Goal: Task Accomplishment & Management: Manage account settings

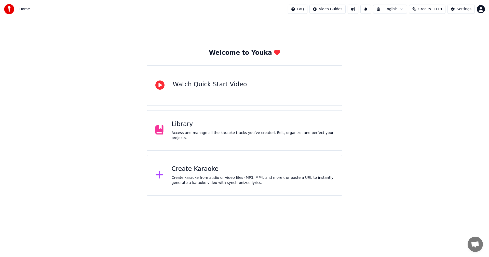
click at [193, 128] on div "Library" at bounding box center [253, 124] width 162 height 8
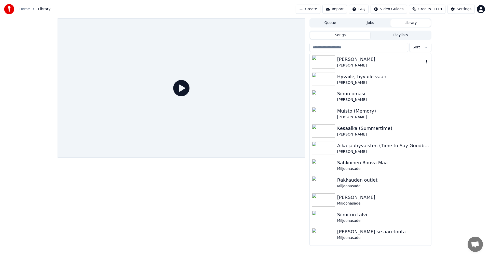
click at [346, 66] on div "[PERSON_NAME]" at bounding box center [380, 65] width 87 height 5
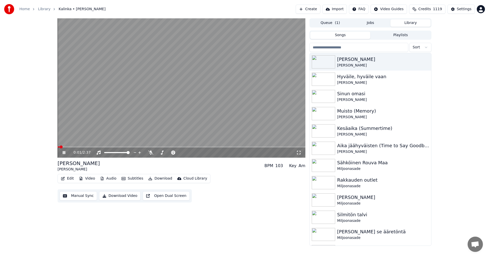
click at [64, 152] on icon at bounding box center [64, 152] width 3 height 3
click at [86, 176] on button "Video" at bounding box center [87, 178] width 20 height 7
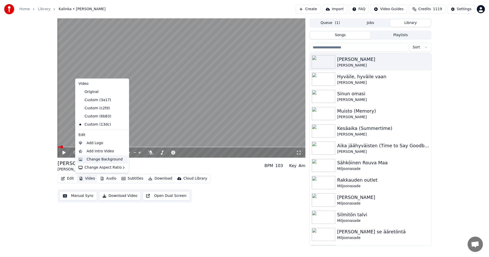
click at [103, 161] on div "Change Background" at bounding box center [105, 159] width 36 height 5
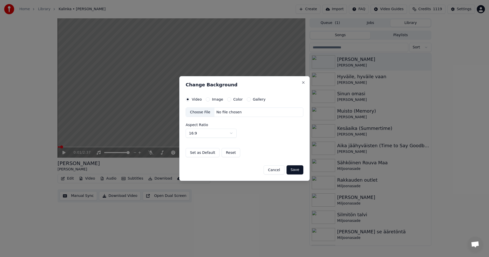
click at [207, 100] on button "Image" at bounding box center [208, 99] width 4 height 4
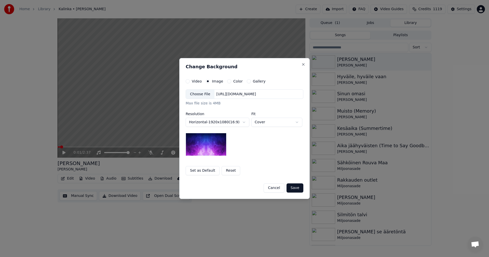
click at [206, 95] on div "Choose File" at bounding box center [200, 94] width 29 height 9
click at [300, 188] on button "Save" at bounding box center [295, 187] width 17 height 9
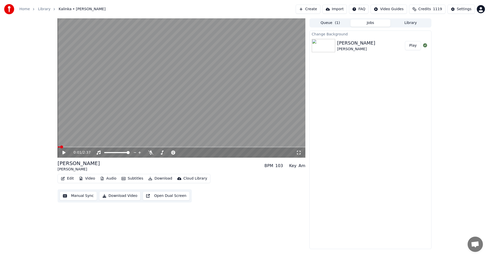
click at [413, 47] on button "Play" at bounding box center [413, 45] width 16 height 9
click at [97, 147] on span at bounding box center [182, 147] width 248 height 1
click at [64, 153] on icon at bounding box center [64, 152] width 3 height 3
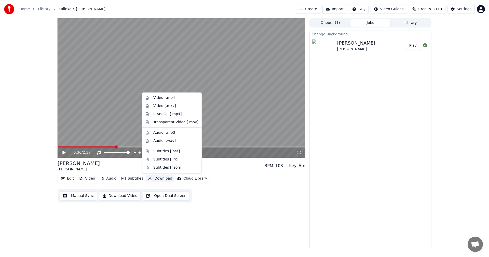
click at [160, 180] on button "Download" at bounding box center [160, 178] width 28 height 7
click at [173, 98] on div "Video [.mp4]" at bounding box center [164, 97] width 23 height 5
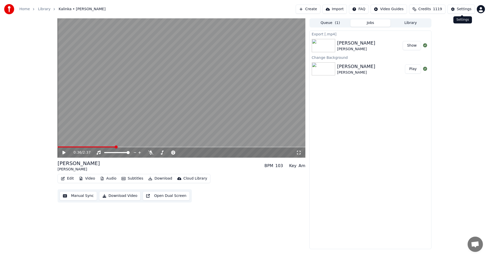
click at [462, 10] on div "Settings" at bounding box center [464, 9] width 15 height 5
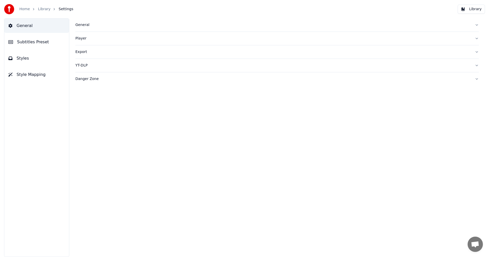
click at [37, 41] on span "Subtitles Preset" at bounding box center [33, 42] width 32 height 6
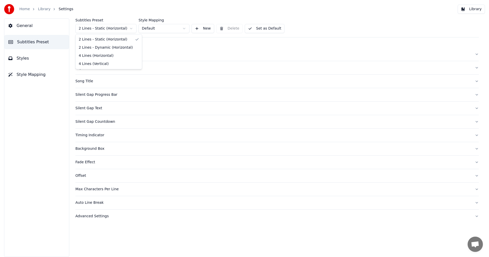
click at [128, 28] on html "Home Library Settings Library General Subtitles Preset Styles Style Mapping Sub…" at bounding box center [244, 128] width 489 height 257
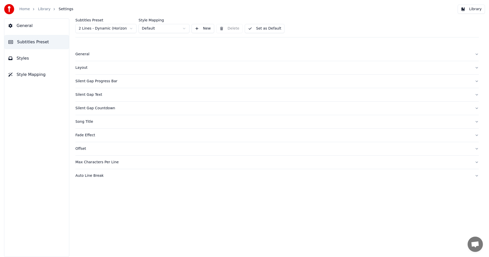
click at [24, 61] on span "Styles" at bounding box center [23, 58] width 12 height 6
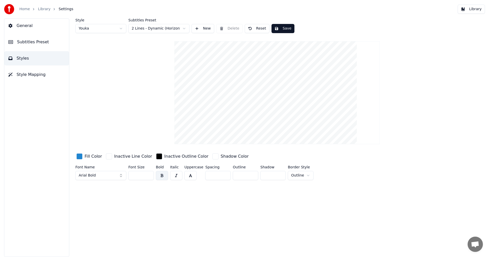
click at [261, 29] on button "Reset" at bounding box center [257, 28] width 25 height 9
click at [150, 176] on input "**" at bounding box center [140, 175] width 25 height 9
click at [150, 175] on input "**" at bounding box center [140, 175] width 25 height 9
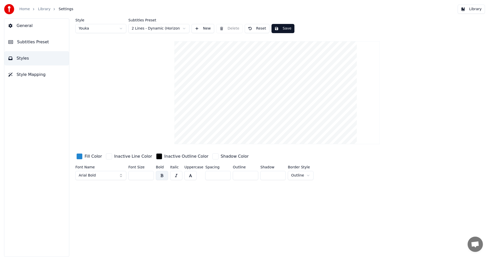
click at [150, 175] on input "**" at bounding box center [140, 175] width 25 height 9
type input "**"
click at [150, 175] on input "**" at bounding box center [140, 175] width 25 height 9
drag, startPoint x: 287, startPoint y: 28, endPoint x: 293, endPoint y: 29, distance: 6.2
click at [287, 28] on button "Save" at bounding box center [283, 28] width 23 height 9
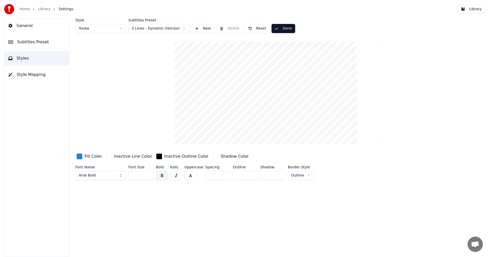
click at [475, 10] on button "Library" at bounding box center [471, 9] width 27 height 9
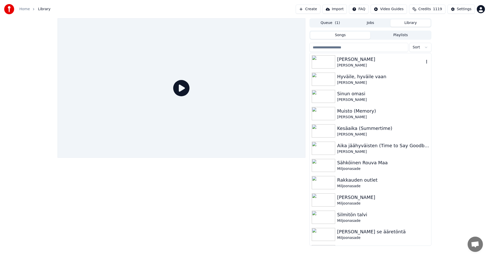
click at [346, 63] on div "[PERSON_NAME]" at bounding box center [380, 65] width 87 height 5
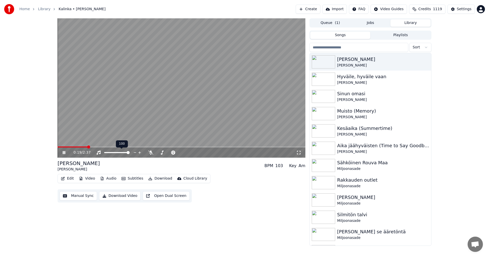
click at [87, 148] on span at bounding box center [182, 147] width 248 height 1
click at [106, 147] on span at bounding box center [182, 147] width 248 height 1
click at [84, 147] on span at bounding box center [90, 147] width 65 height 1
click at [64, 153] on icon at bounding box center [68, 153] width 12 height 4
click at [459, 11] on div "Settings" at bounding box center [464, 9] width 15 height 5
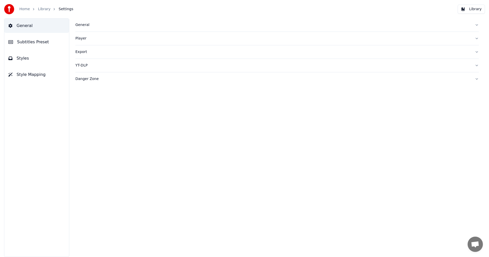
click at [37, 42] on span "Subtitles Preset" at bounding box center [33, 42] width 32 height 6
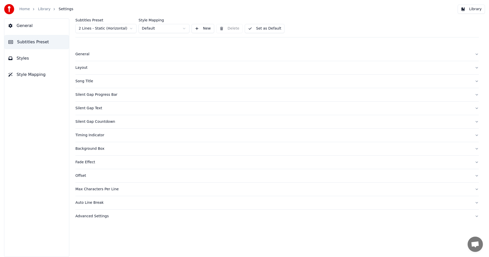
click at [122, 30] on html "Home Library Settings Library General Subtitles Preset Styles Style Mapping Sub…" at bounding box center [244, 128] width 489 height 257
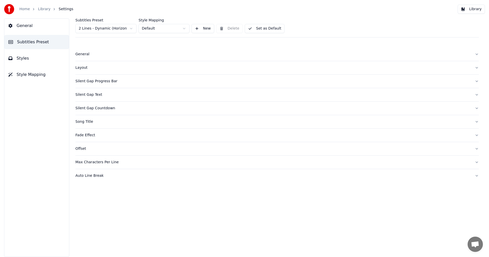
click at [24, 60] on span "Styles" at bounding box center [23, 58] width 12 height 6
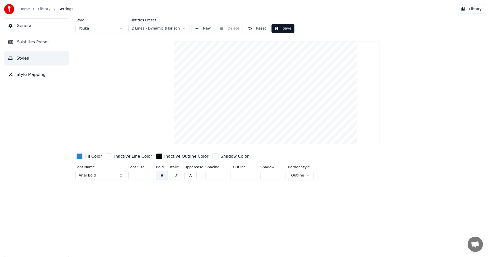
click at [149, 174] on input "**" at bounding box center [140, 175] width 25 height 9
type input "**"
click at [149, 173] on input "**" at bounding box center [140, 175] width 25 height 9
drag, startPoint x: 284, startPoint y: 31, endPoint x: 297, endPoint y: 28, distance: 13.5
click at [284, 30] on button "Save" at bounding box center [283, 28] width 23 height 9
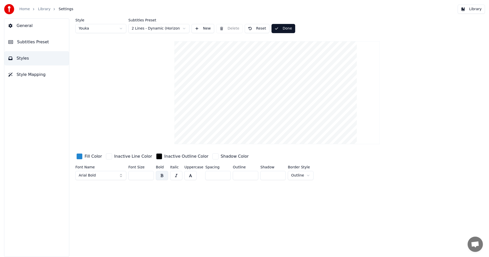
click at [478, 10] on button "Library" at bounding box center [471, 9] width 27 height 9
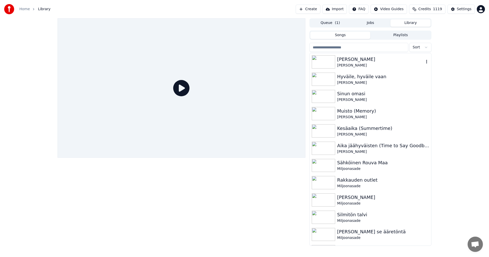
click at [348, 63] on div "[PERSON_NAME]" at bounding box center [380, 65] width 87 height 5
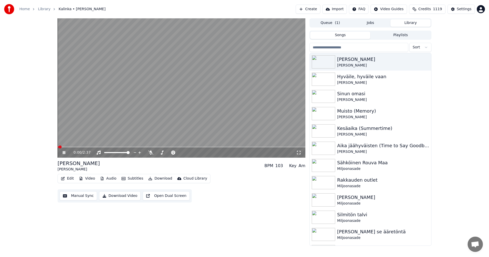
click at [80, 147] on span at bounding box center [182, 147] width 248 height 1
drag, startPoint x: 64, startPoint y: 152, endPoint x: 76, endPoint y: 165, distance: 17.6
click at [65, 152] on icon at bounding box center [64, 152] width 3 height 3
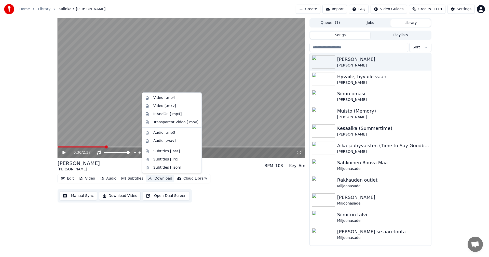
click at [162, 178] on button "Download" at bounding box center [160, 178] width 28 height 7
click at [167, 97] on div "Video [.mp4]" at bounding box center [164, 97] width 23 height 5
